Goal: Find specific page/section: Find specific page/section

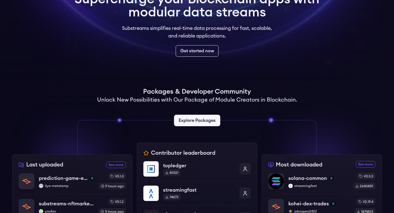
scroll to position [105, 0]
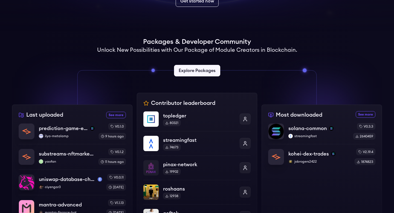
click at [201, 120] on div "topledger 80321" at bounding box center [199, 119] width 72 height 14
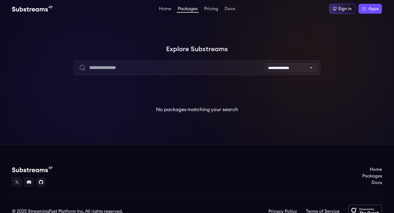
scroll to position [27, 0]
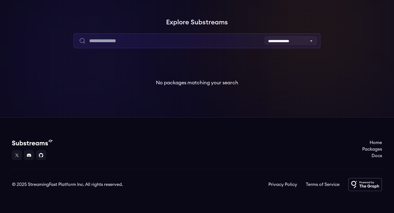
click at [231, 40] on input "text" at bounding box center [197, 40] width 246 height 15
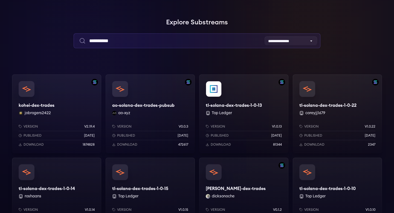
type input "**********"
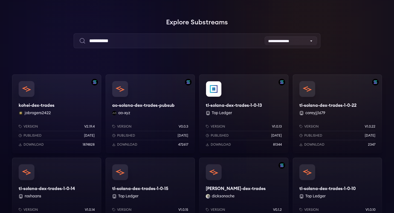
click at [248, 94] on div "tl-solana-dex-trades-1-0-13 Top Ledger Version v1.0.13 Published [DATE] Downloa…" at bounding box center [243, 113] width 89 height 79
